Goal: Task Accomplishment & Management: Manage account settings

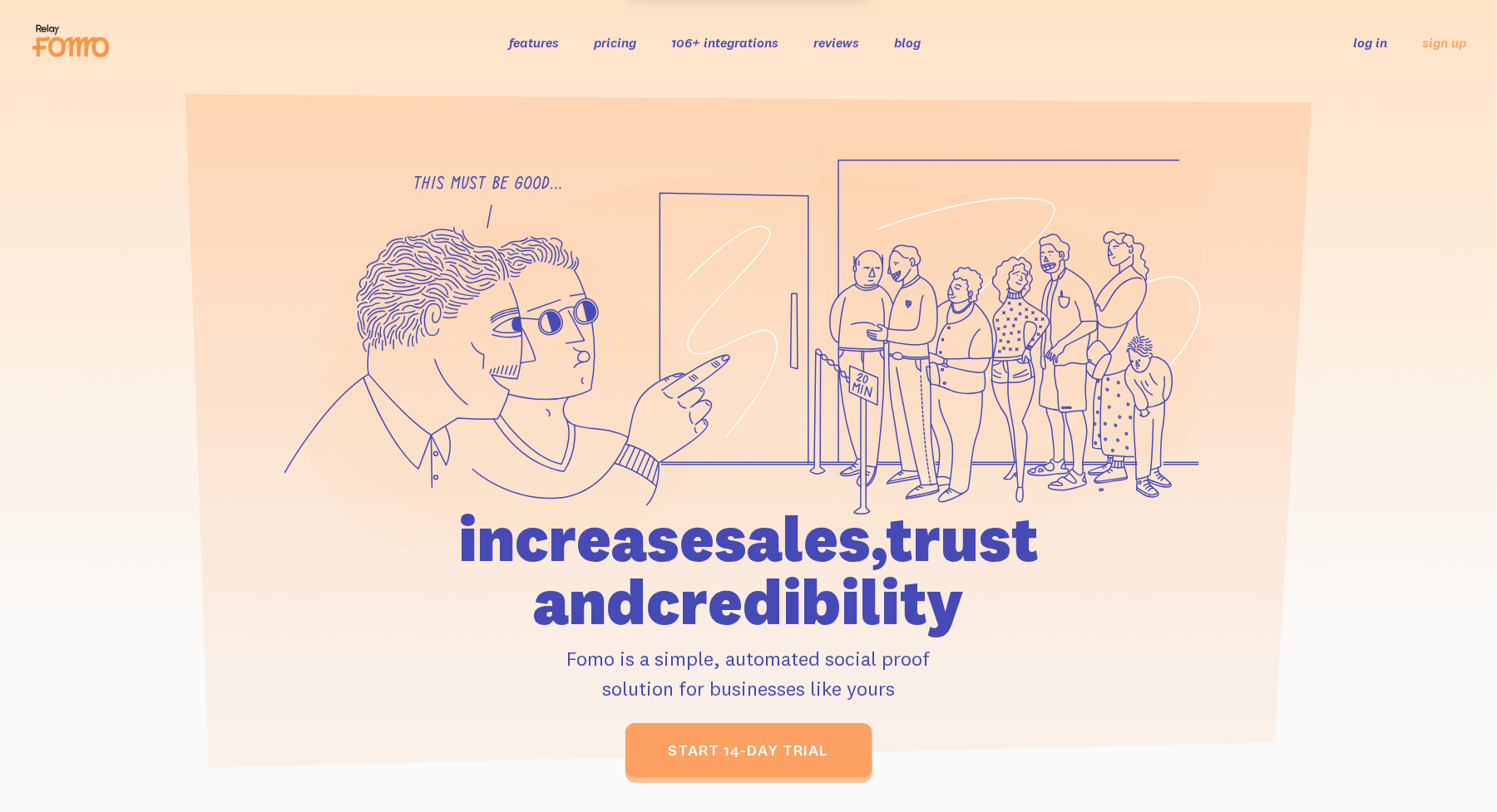
click at [1376, 45] on link "log in" at bounding box center [1370, 42] width 34 height 17
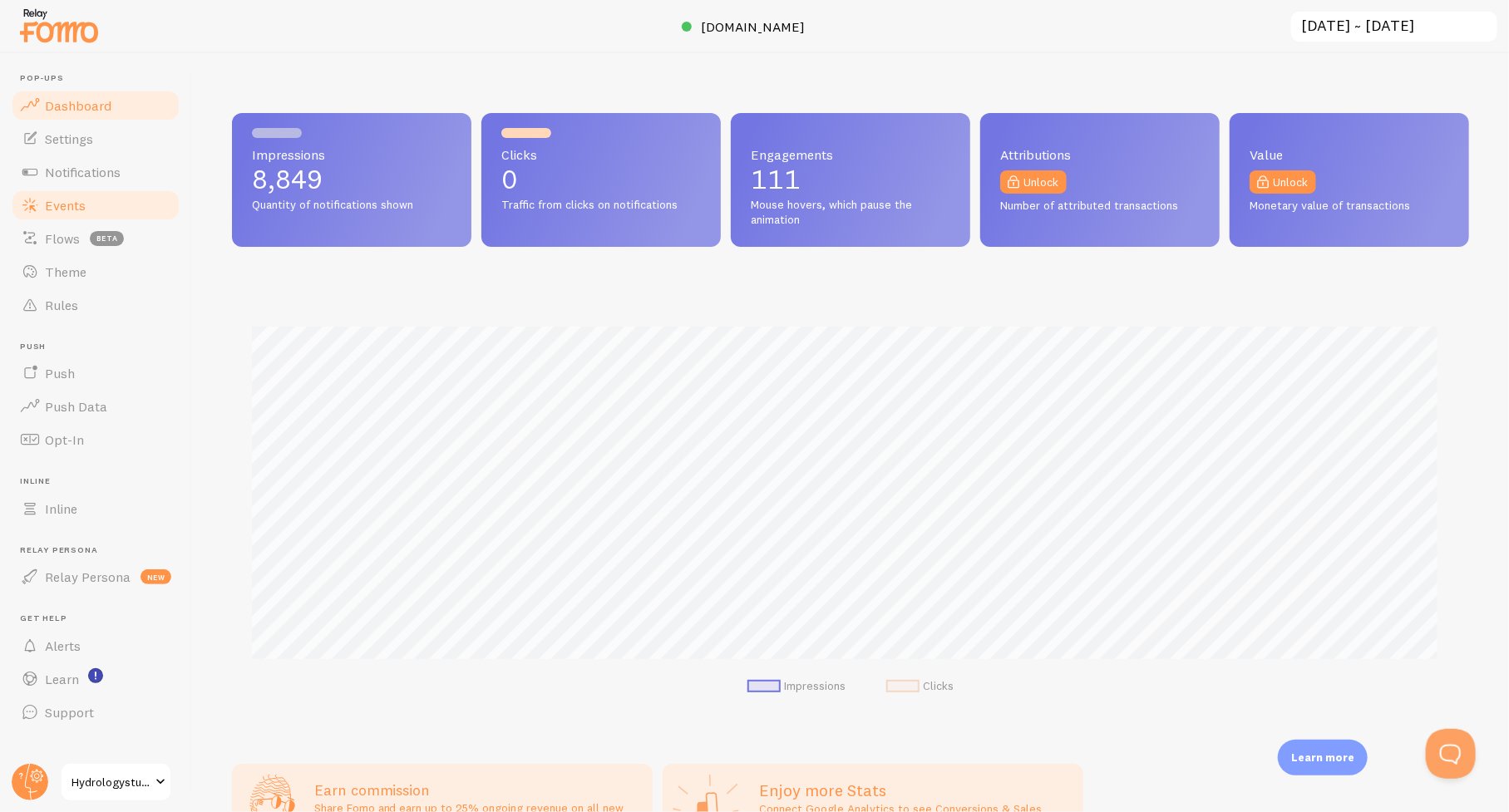
click at [66, 200] on span "Events" at bounding box center [65, 205] width 41 height 17
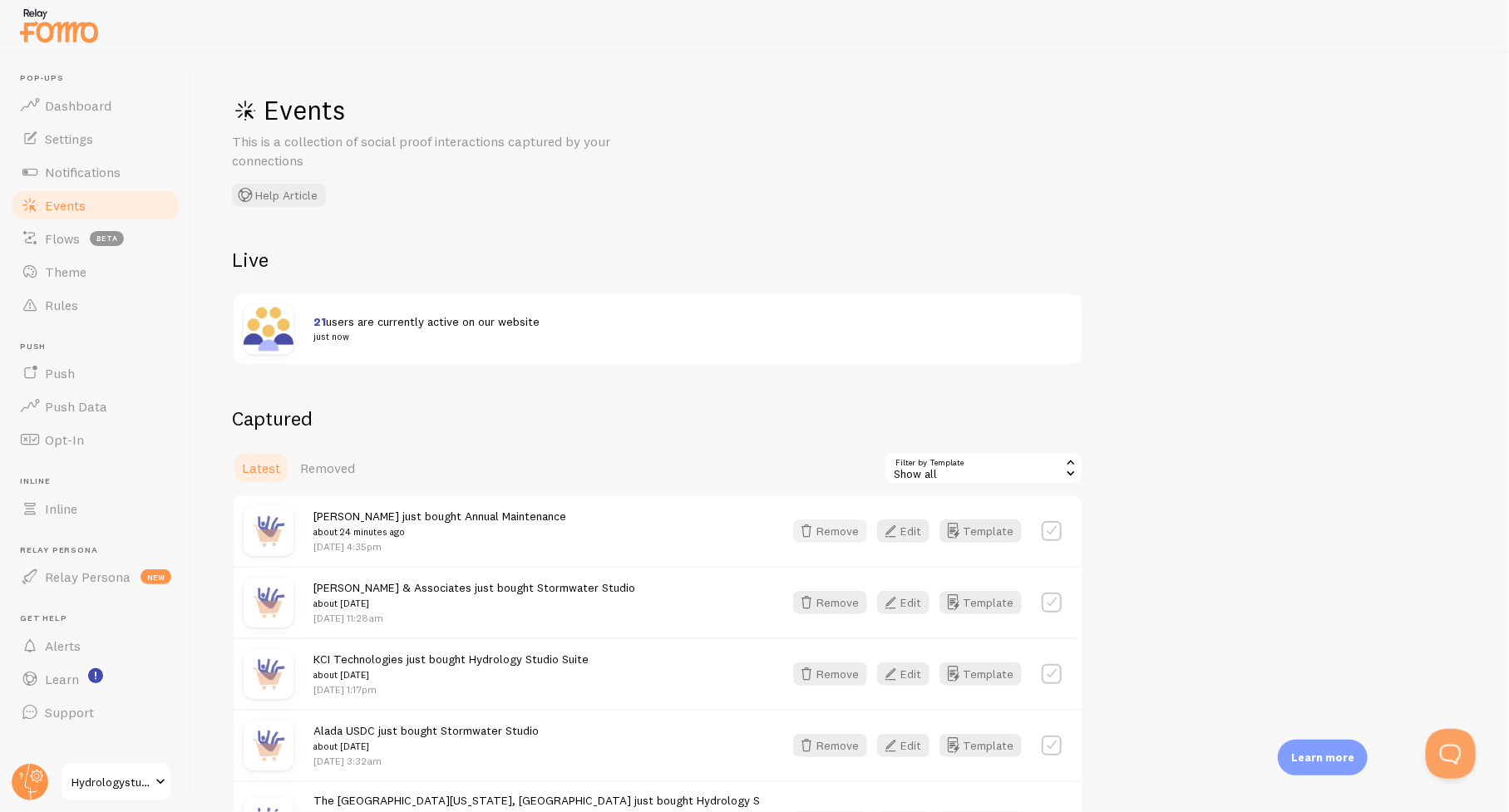
click at [817, 539] on icon "button" at bounding box center [806, 531] width 20 height 20
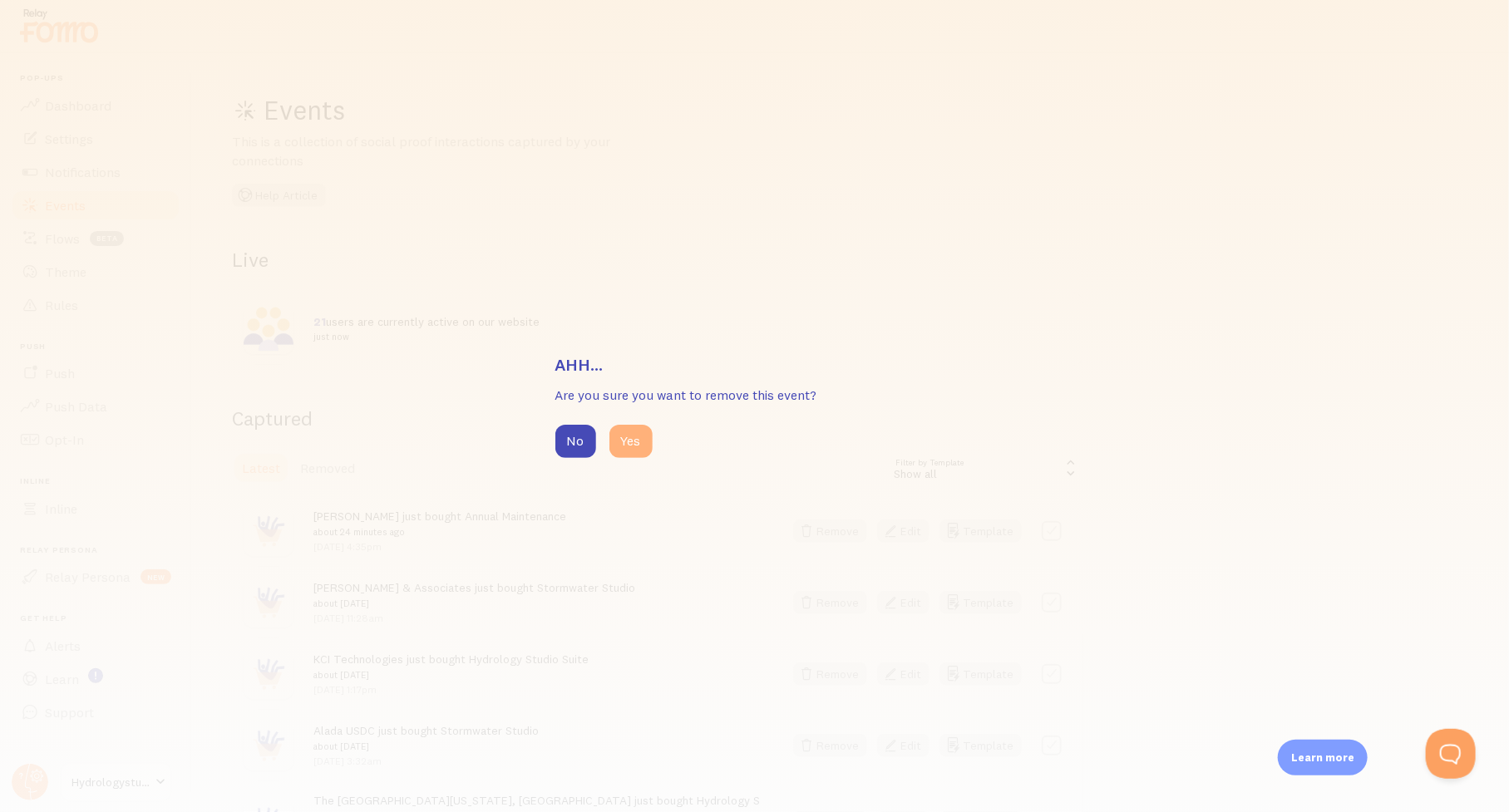
click at [629, 440] on button "Yes" at bounding box center [631, 442] width 44 height 33
